Goal: Task Accomplishment & Management: Complete application form

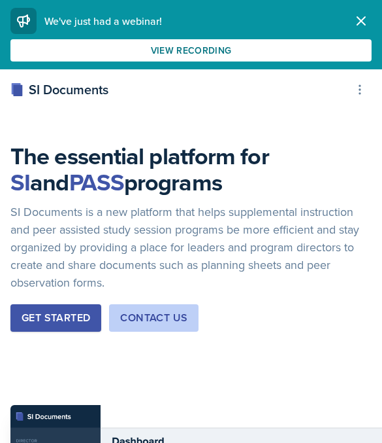
click at [355, 23] on icon "button" at bounding box center [362, 21] width 16 height 16
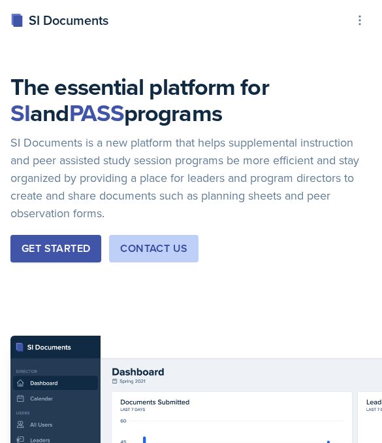
click at [366, 20] on icon at bounding box center [360, 20] width 13 height 13
click at [39, 16] on div "SI Documents" at bounding box center [59, 20] width 98 height 20
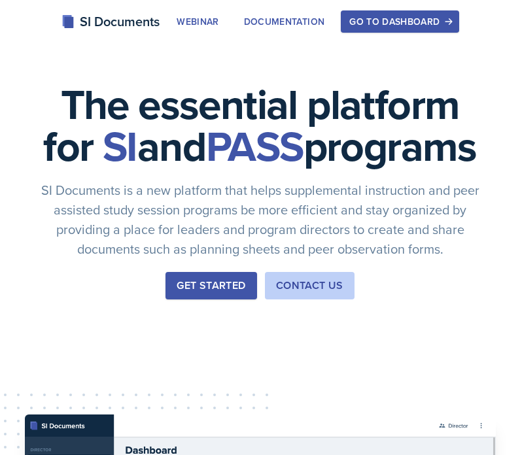
click at [381, 21] on div "Go to Dashboard" at bounding box center [399, 21] width 101 height 10
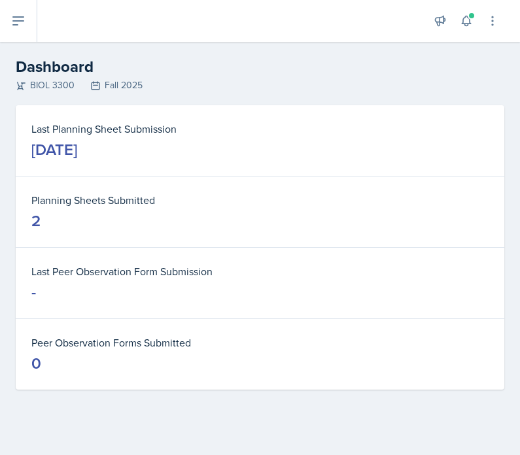
click at [10, 27] on button at bounding box center [18, 21] width 37 height 42
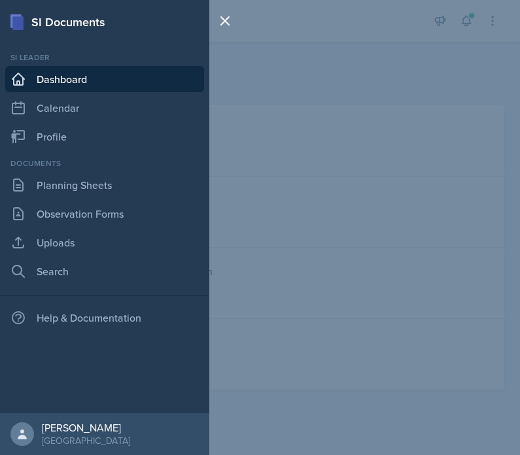
click at [45, 209] on link "Observation Forms" at bounding box center [104, 214] width 199 height 26
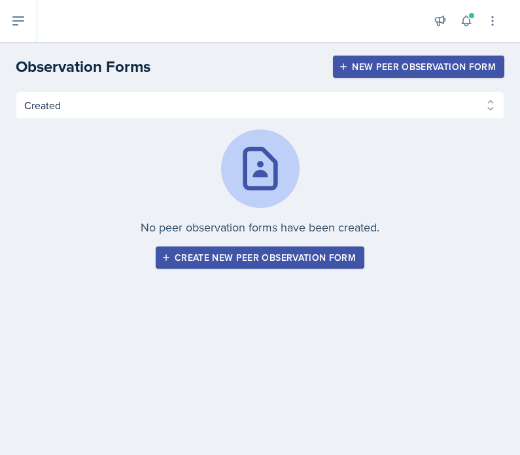
click at [316, 248] on button "Create new peer observation form" at bounding box center [260, 257] width 209 height 22
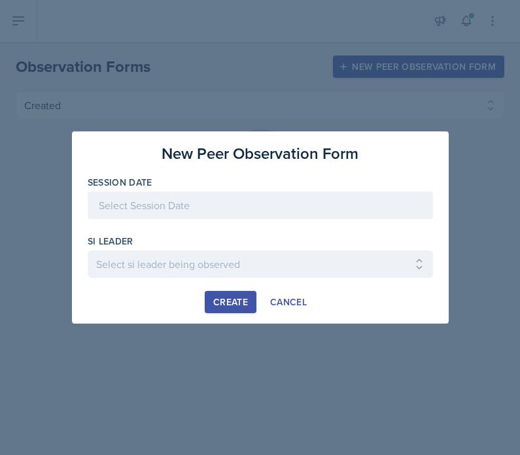
click at [317, 201] on div at bounding box center [260, 205] width 345 height 27
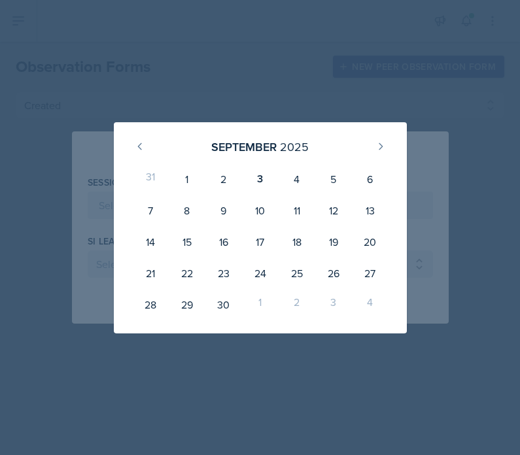
click at [263, 184] on div "3" at bounding box center [260, 178] width 37 height 31
type input "[DATE]"
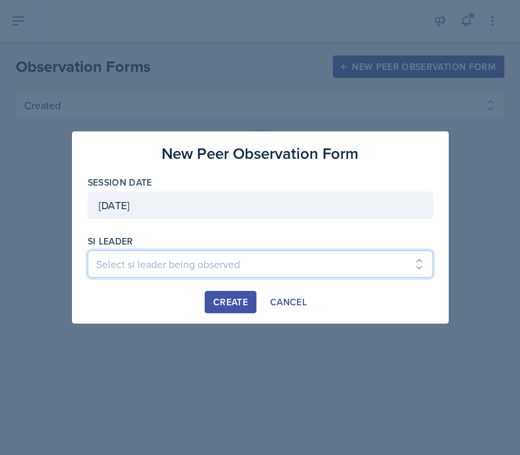
click at [323, 268] on select "Select si leader being observed [PERSON_NAME] / PSYC 2500 / The Phantoms of The…" at bounding box center [260, 263] width 345 height 27
click at [205, 265] on select "Select si leader being observed [PERSON_NAME] / PSYC 2500 / The Phantoms of The…" at bounding box center [260, 263] width 345 height 27
select select "9890806b-222d-414d-8825-002bad816d13"
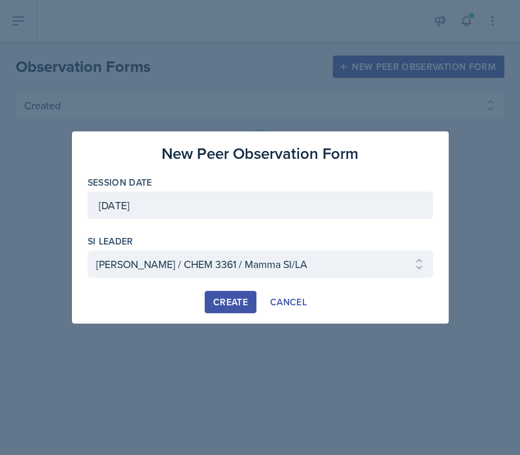
click at [237, 303] on div "Create" at bounding box center [230, 302] width 35 height 10
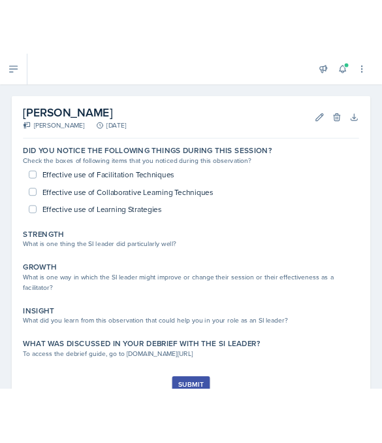
scroll to position [10, 0]
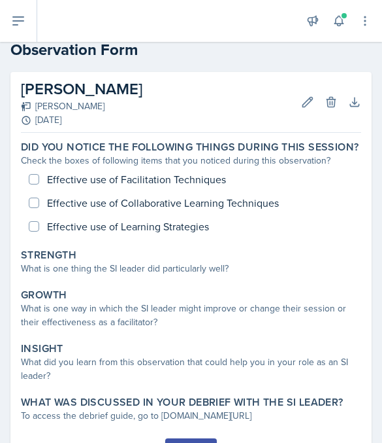
click at [29, 180] on div "Effective use of Facilitation Techniques Effective use of Collaborative Learnin…" at bounding box center [191, 202] width 341 height 71
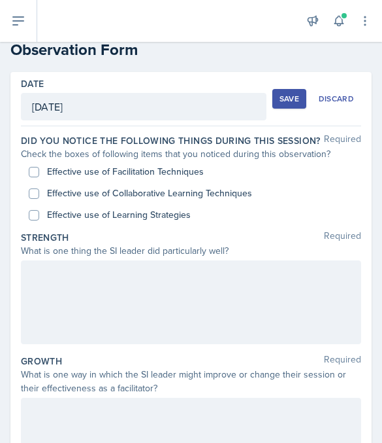
click at [31, 172] on input "Effective use of Facilitation Techniques" at bounding box center [34, 172] width 10 height 10
checkbox input "true"
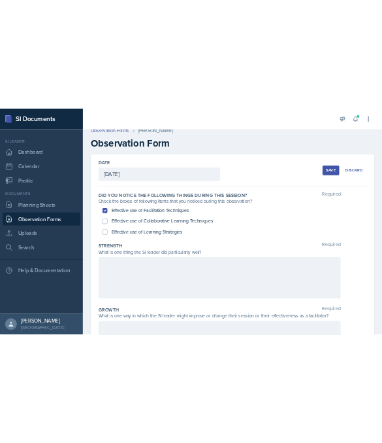
scroll to position [0, 0]
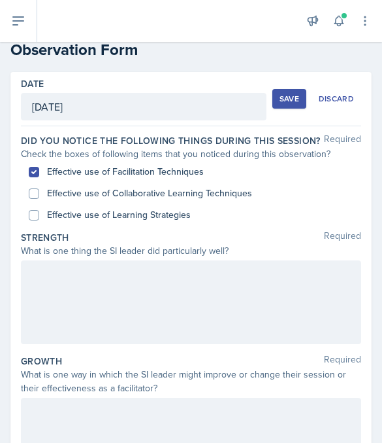
click at [37, 192] on input "Effective use of Collaborative Learning Techniques" at bounding box center [34, 193] width 10 height 10
checkbox input "true"
click at [38, 216] on input "Effective use of Learning Strategies" at bounding box center [34, 215] width 10 height 10
checkbox input "true"
click at [93, 294] on div at bounding box center [191, 302] width 341 height 84
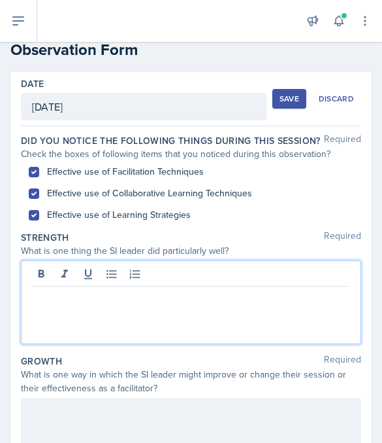
click at [167, 302] on p at bounding box center [191, 297] width 318 height 16
click at [185, 304] on p at bounding box center [191, 297] width 318 height 16
click at [183, 382] on div "What is one way in which the SI leader might improve or change their session or…" at bounding box center [191, 380] width 341 height 27
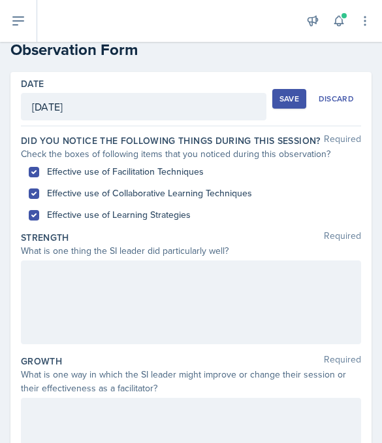
click at [188, 292] on div at bounding box center [191, 302] width 341 height 84
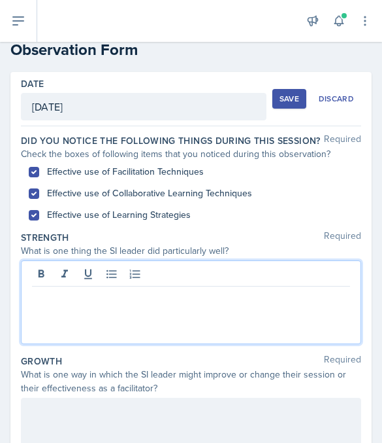
click at [219, 318] on div at bounding box center [191, 302] width 341 height 84
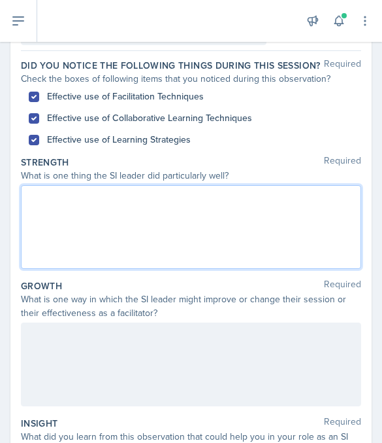
scroll to position [87, 0]
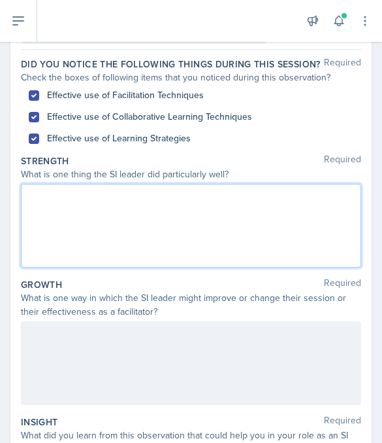
click at [188, 354] on div at bounding box center [191, 363] width 341 height 84
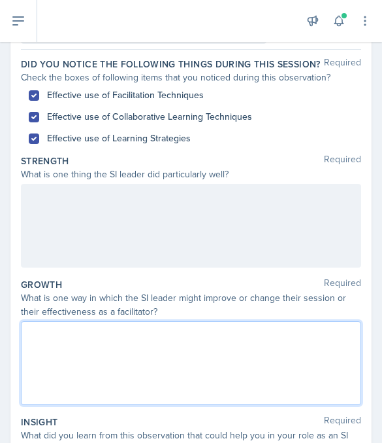
click at [129, 225] on div at bounding box center [191, 226] width 341 height 84
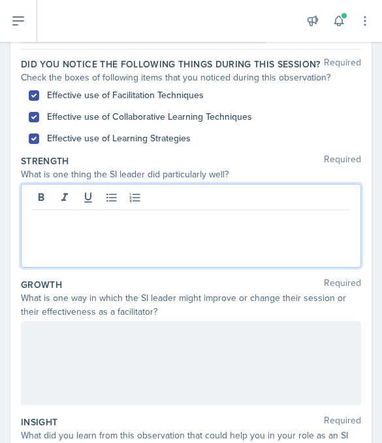
click at [139, 242] on div at bounding box center [191, 226] width 341 height 84
click at [74, 239] on div at bounding box center [191, 226] width 341 height 84
click at [50, 227] on p at bounding box center [191, 220] width 318 height 16
click at [282, 246] on div at bounding box center [191, 226] width 341 height 84
click at [129, 246] on div at bounding box center [191, 226] width 341 height 84
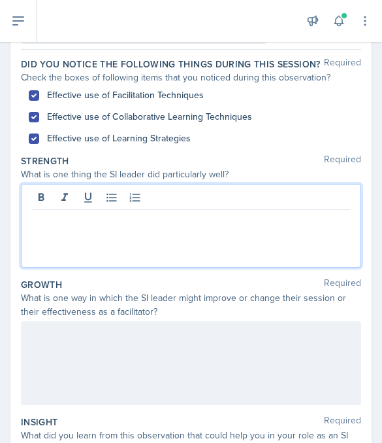
click at [74, 227] on p at bounding box center [191, 220] width 318 height 16
click at [59, 226] on p at bounding box center [191, 220] width 318 height 16
click at [227, 23] on div at bounding box center [172, 21] width 248 height 42
